Goal: Task Accomplishment & Management: Manage account settings

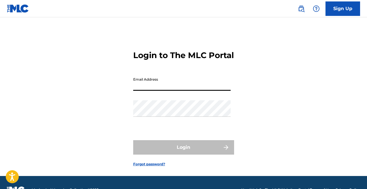
click at [166, 91] on input "Email Address" at bounding box center [181, 82] width 97 height 16
type input "[EMAIL_ADDRESS][DOMAIN_NAME]"
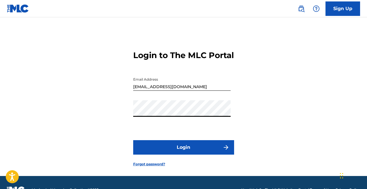
click at [133, 140] on button "Login" at bounding box center [183, 147] width 101 height 14
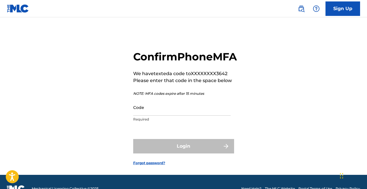
click at [175, 115] on input "Code" at bounding box center [181, 107] width 97 height 16
type input "0"
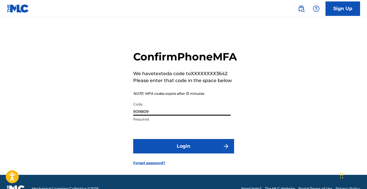
type input "909809"
click at [165, 153] on button "Login" at bounding box center [183, 146] width 101 height 14
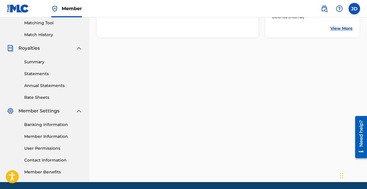
scroll to position [149, 0]
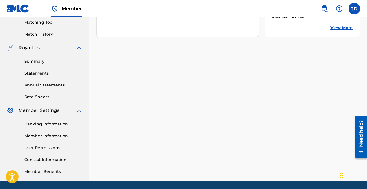
click at [31, 64] on link "Summary" at bounding box center [53, 61] width 58 height 6
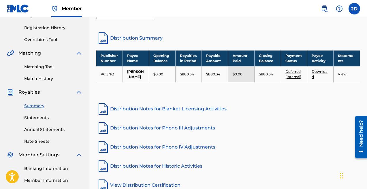
scroll to position [105, 0]
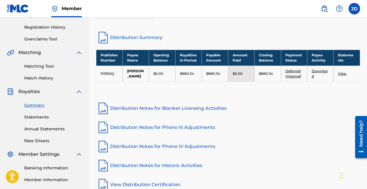
click at [42, 118] on link "Statements" at bounding box center [53, 117] width 58 height 6
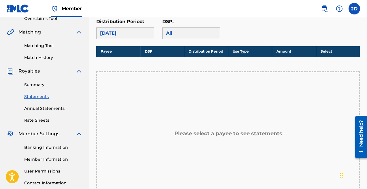
scroll to position [123, 0]
